Goal: Ask a question

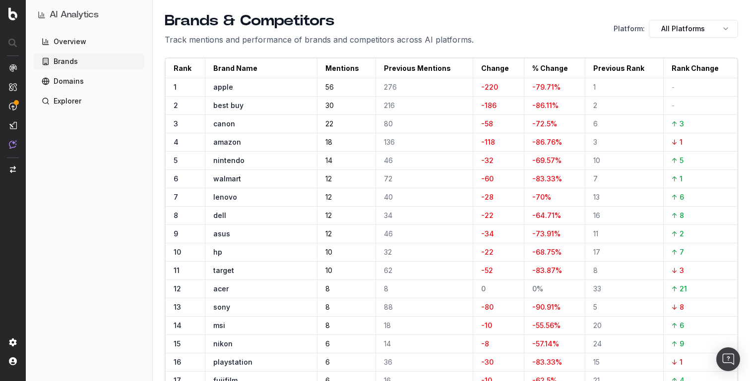
click at [61, 50] on ul "Overview Brands Domains Explorer" at bounding box center [89, 71] width 111 height 75
click at [66, 42] on link "Overview" at bounding box center [89, 42] width 111 height 16
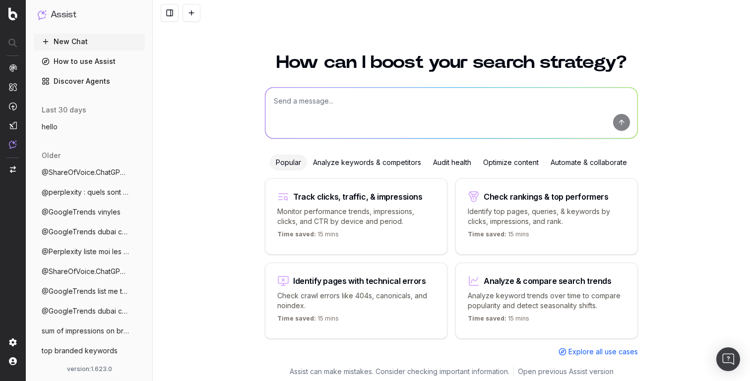
scroll to position [3, 0]
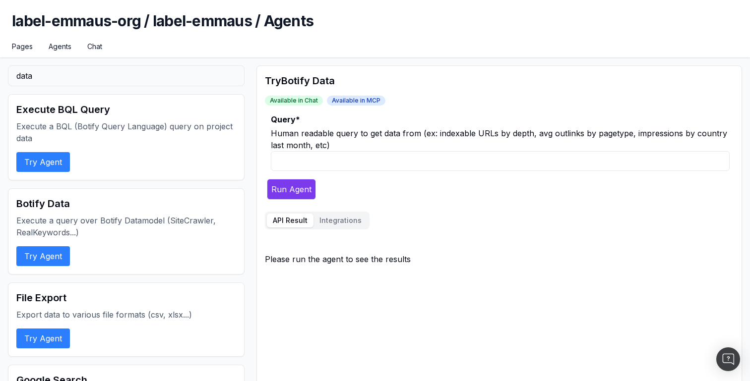
click at [298, 169] on input "Query *" at bounding box center [500, 161] width 459 height 20
type input "top keywords last week"
click at [293, 189] on button "Run Agent" at bounding box center [291, 189] width 49 height 21
drag, startPoint x: 428, startPoint y: 93, endPoint x: 183, endPoint y: 3, distance: 261.0
click at [0, 0] on body "label-emmaus-org / label-emmaus / Agents Pages Agents Chat data Execute BQL Que…" at bounding box center [375, 190] width 750 height 381
